Goal: Task Accomplishment & Management: Complete application form

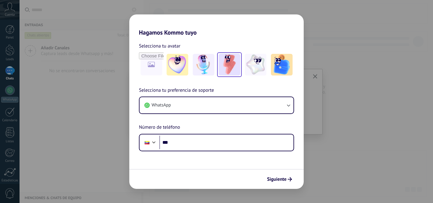
click at [226, 65] on img at bounding box center [230, 65] width 22 height 22
click at [194, 47] on link "Restablecer" at bounding box center [195, 46] width 24 height 6
click at [227, 64] on img at bounding box center [230, 65] width 22 height 22
click at [190, 47] on link "Restablecer" at bounding box center [195, 46] width 24 height 6
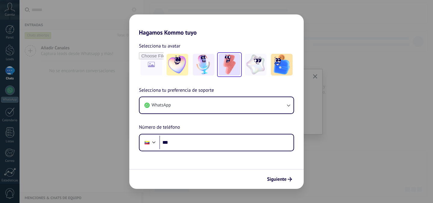
click at [228, 66] on img at bounding box center [230, 65] width 22 height 22
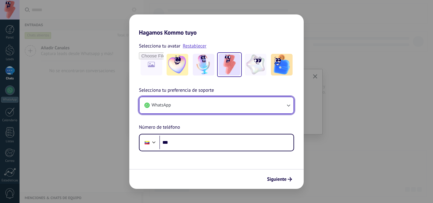
click at [187, 104] on button "WhatsApp" at bounding box center [216, 105] width 154 height 16
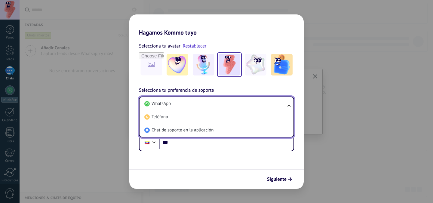
click at [187, 104] on li "WhatsApp" at bounding box center [215, 103] width 147 height 13
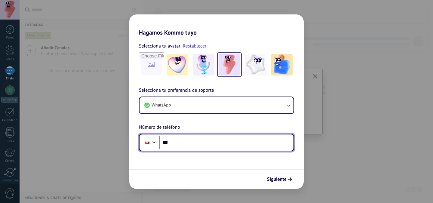
click at [153, 142] on div at bounding box center [153, 141] width 7 height 7
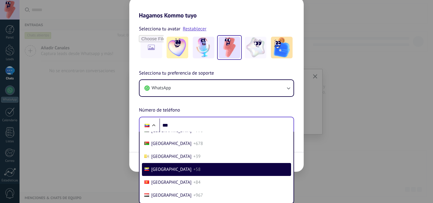
scroll to position [2629, 0]
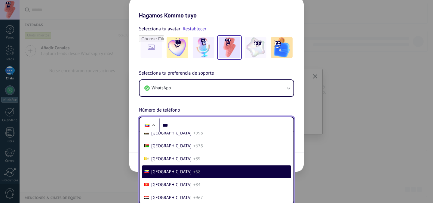
click at [190, 114] on li "United States +1" at bounding box center [216, 107] width 149 height 13
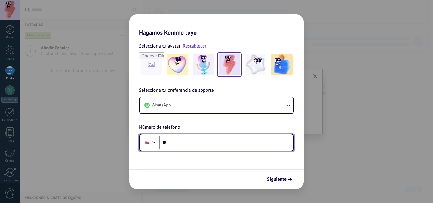
scroll to position [0, 0]
click at [188, 142] on input "***" at bounding box center [226, 143] width 134 height 14
click at [194, 143] on input "********" at bounding box center [226, 143] width 134 height 14
type input "**********"
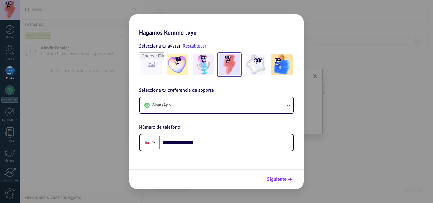
click at [276, 179] on span "Siguiente" at bounding box center [277, 179] width 20 height 4
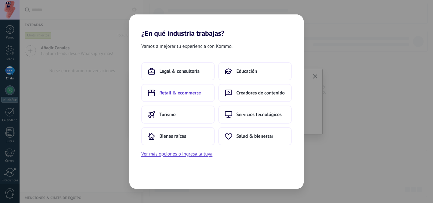
click at [191, 93] on span "Retail & ecommerce" at bounding box center [179, 93] width 41 height 6
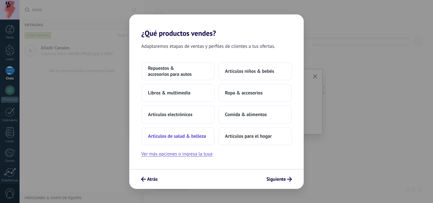
click at [176, 137] on span "Artículos de salud & belleza" at bounding box center [177, 136] width 58 height 6
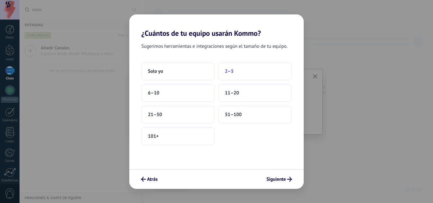
click at [247, 74] on button "2–5" at bounding box center [254, 71] width 73 height 18
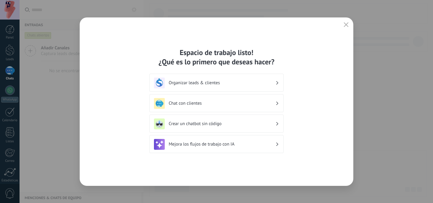
click at [248, 83] on h3 "Organizar leads & clientes" at bounding box center [222, 83] width 107 height 6
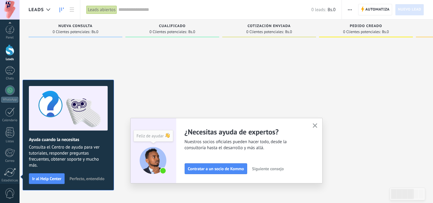
scroll to position [47, 0]
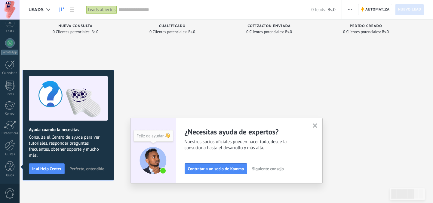
click at [78, 171] on span "Perfecto, entendido" at bounding box center [86, 169] width 35 height 4
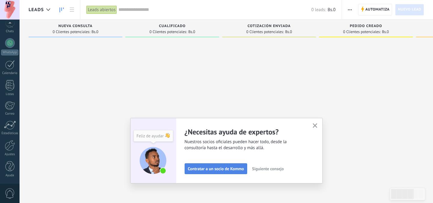
click at [223, 169] on span "Contratar a un socio de Kommo" at bounding box center [216, 169] width 56 height 4
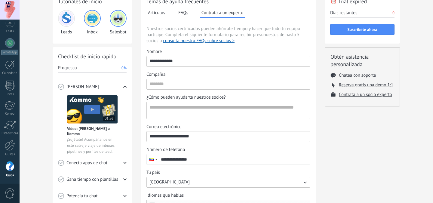
scroll to position [35, 0]
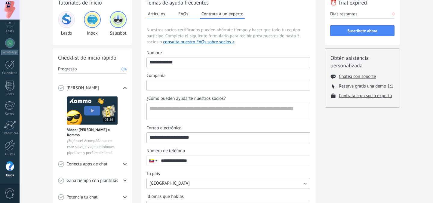
click at [192, 88] on input "Compañía" at bounding box center [228, 85] width 163 height 10
type input "**********"
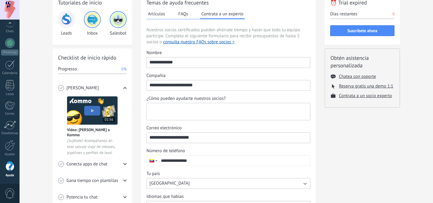
click at [180, 112] on textarea "¿Cómo pueden ayudarte nuestros socios?" at bounding box center [228, 111] width 162 height 17
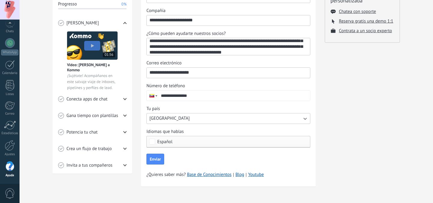
scroll to position [20, 0]
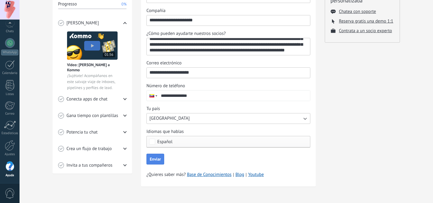
type textarea "**********"
click at [158, 157] on span "Enviar" at bounding box center [155, 159] width 11 height 4
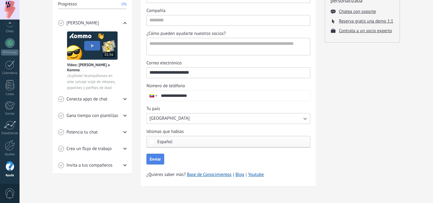
scroll to position [0, 0]
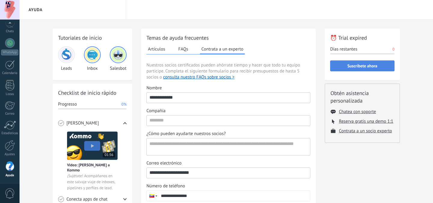
click at [356, 65] on span "Suscríbete ahora" at bounding box center [362, 66] width 30 height 4
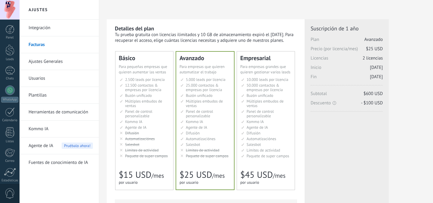
click at [156, 104] on li "Множество воронок Multiple sales pipelines Múltiples embudos de ventas Vários f…" at bounding box center [145, 103] width 50 height 9
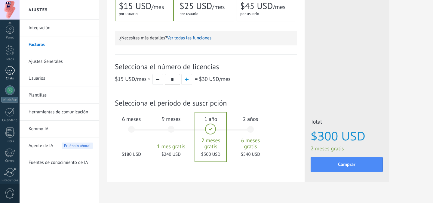
scroll to position [47, 0]
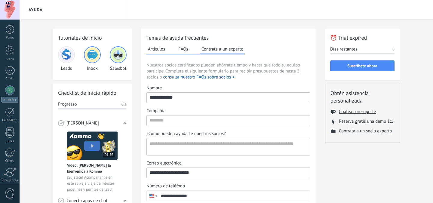
click at [93, 146] on img at bounding box center [92, 145] width 51 height 29
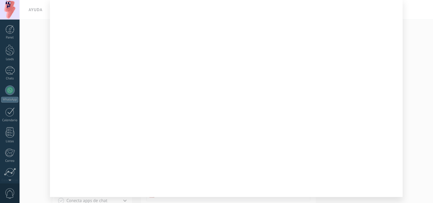
scroll to position [47, 0]
